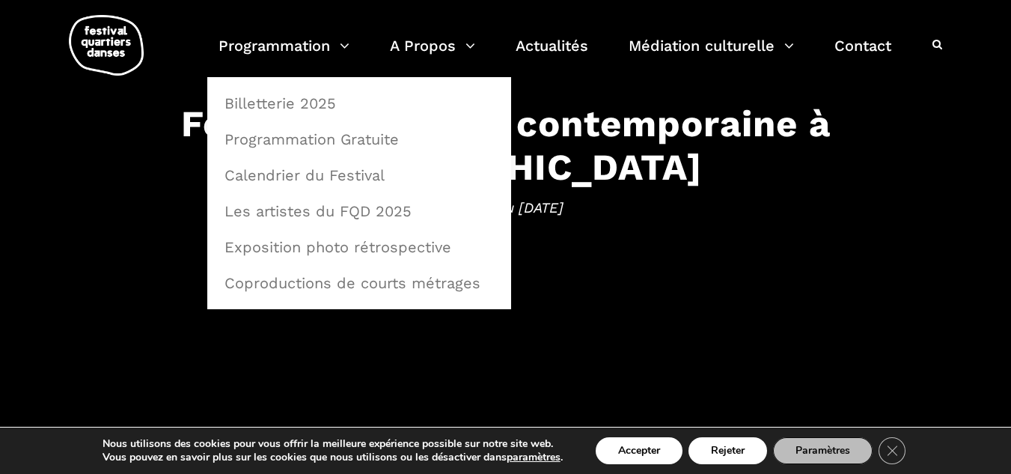
scroll to position [132, 0]
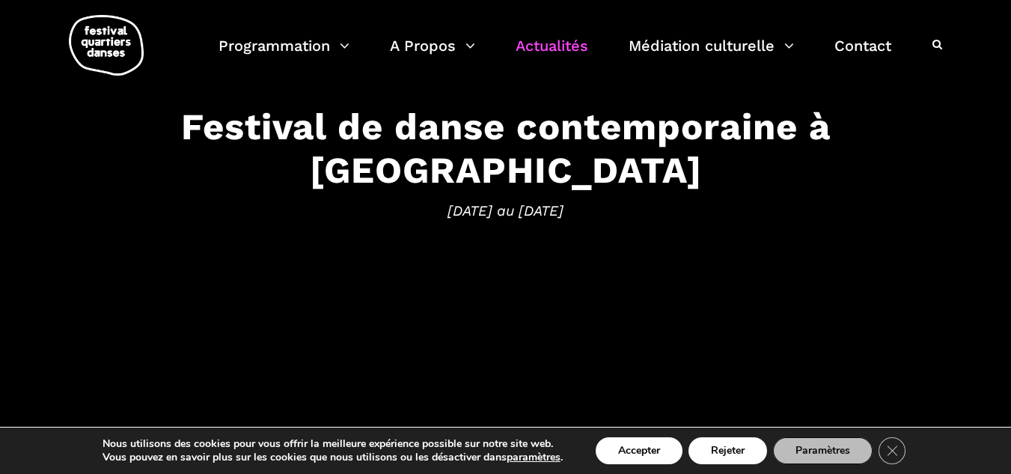
click at [541, 49] on link "Actualités" at bounding box center [551, 55] width 73 height 44
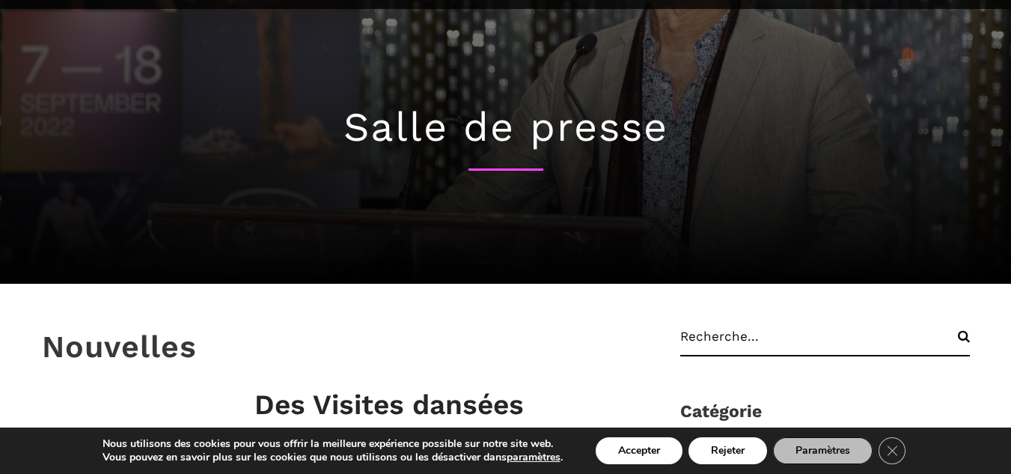
scroll to position [91, 0]
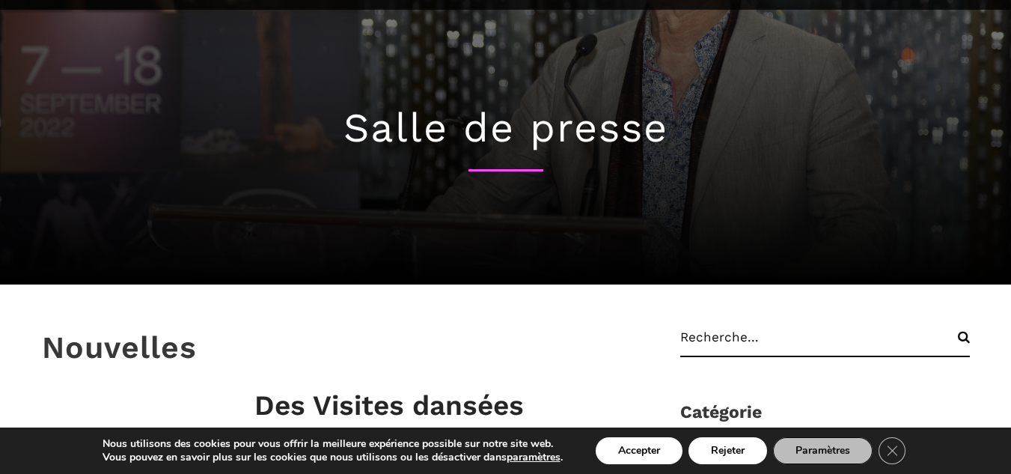
click at [463, 79] on div "Salle de presse" at bounding box center [506, 147] width 958 height 275
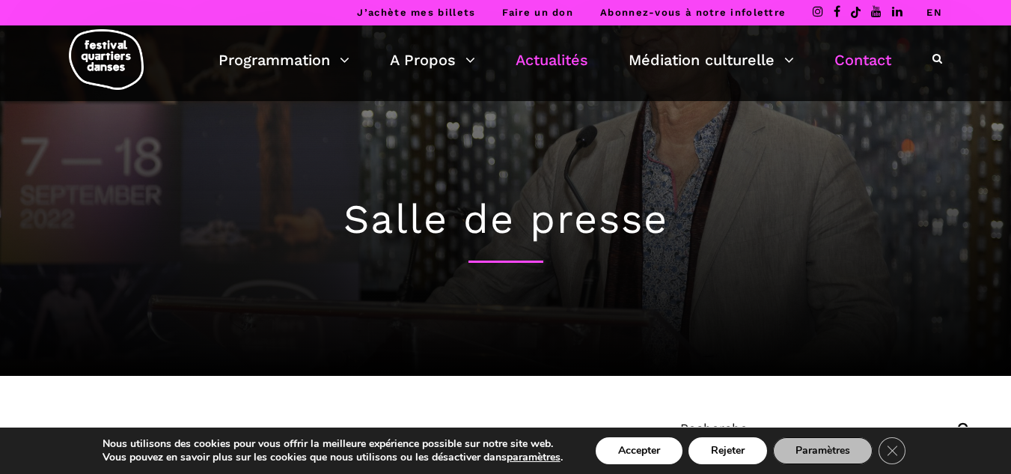
click at [878, 65] on link "Contact" at bounding box center [862, 59] width 57 height 25
